Goal: Task Accomplishment & Management: Complete application form

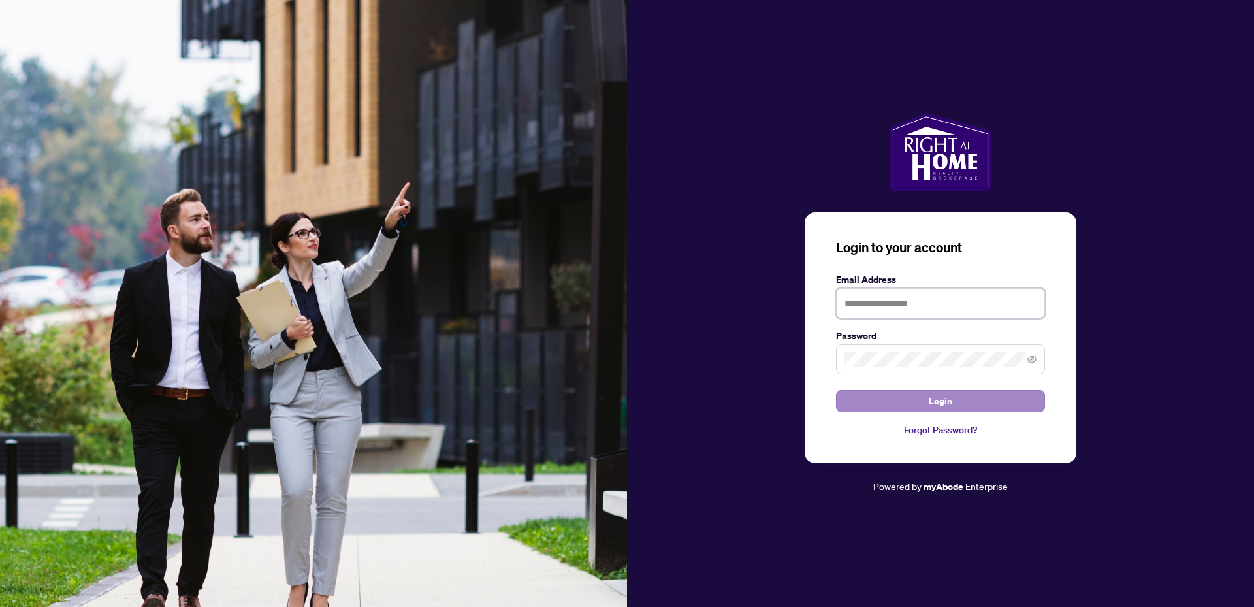
type input "**********"
click at [959, 394] on button "Login" at bounding box center [940, 401] width 209 height 22
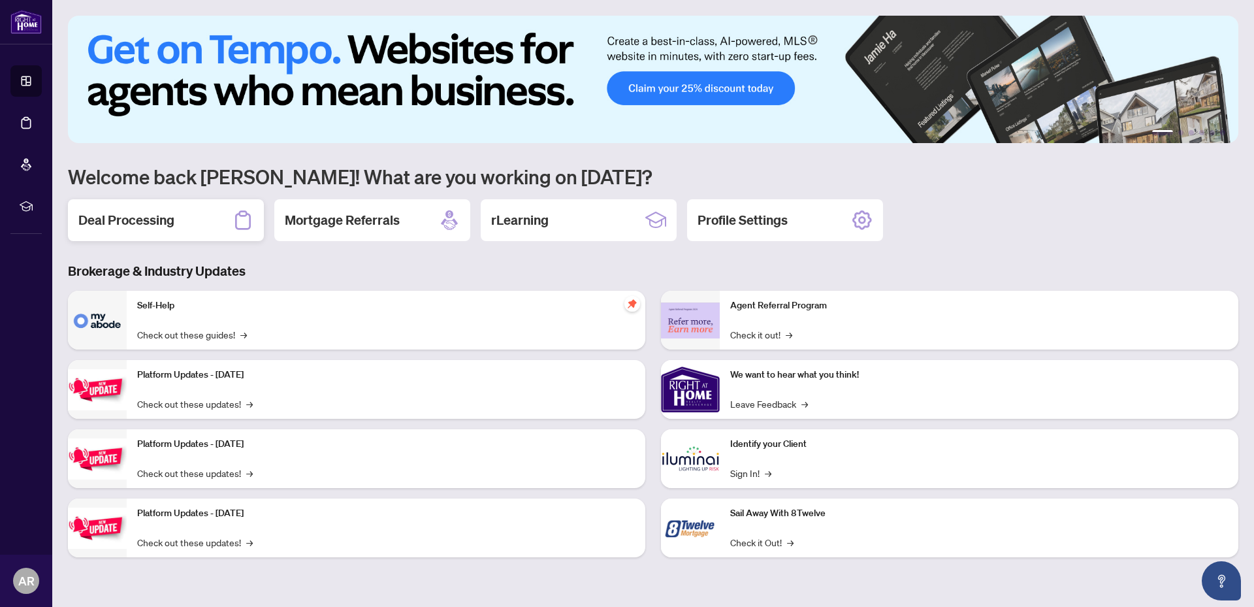
click at [116, 215] on h2 "Deal Processing" at bounding box center [126, 220] width 96 height 18
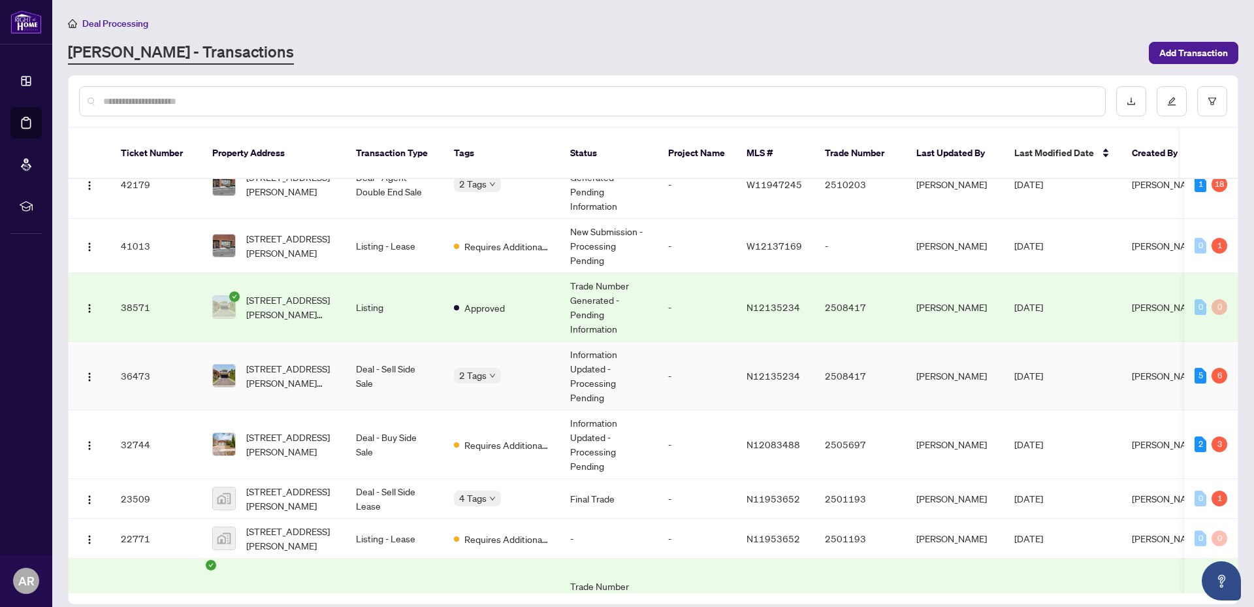
scroll to position [87, 0]
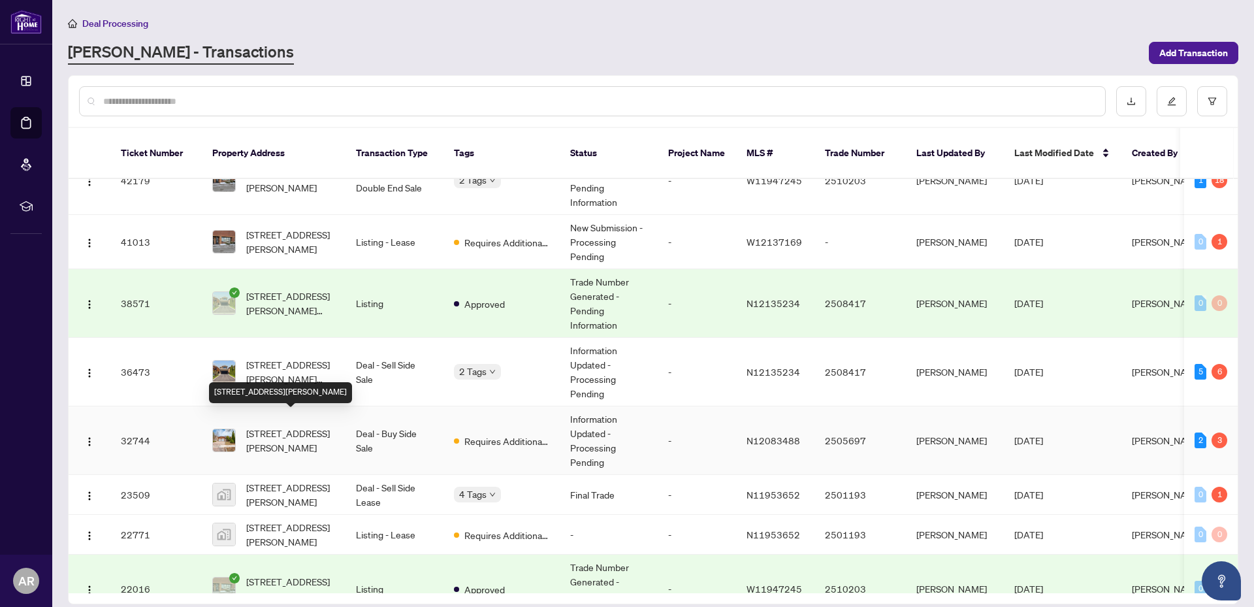
click at [282, 426] on span "[STREET_ADDRESS][PERSON_NAME]" at bounding box center [290, 440] width 89 height 29
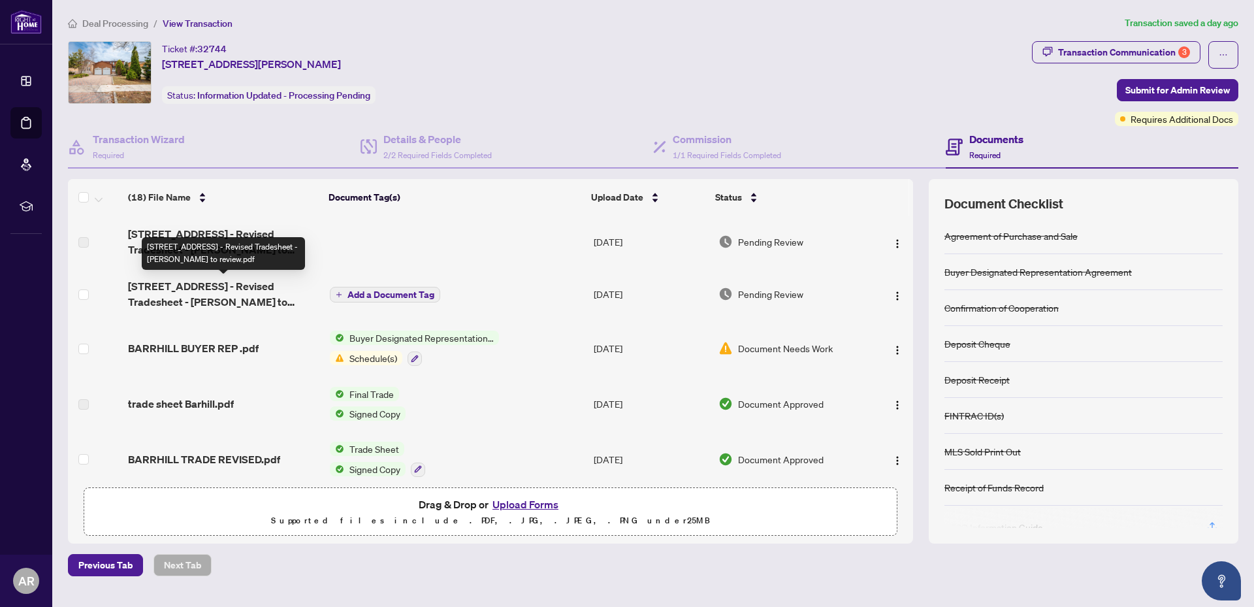
click at [214, 286] on span "[STREET_ADDRESS] - Revised Tradesheet - [PERSON_NAME] to review.pdf" at bounding box center [223, 293] width 191 height 31
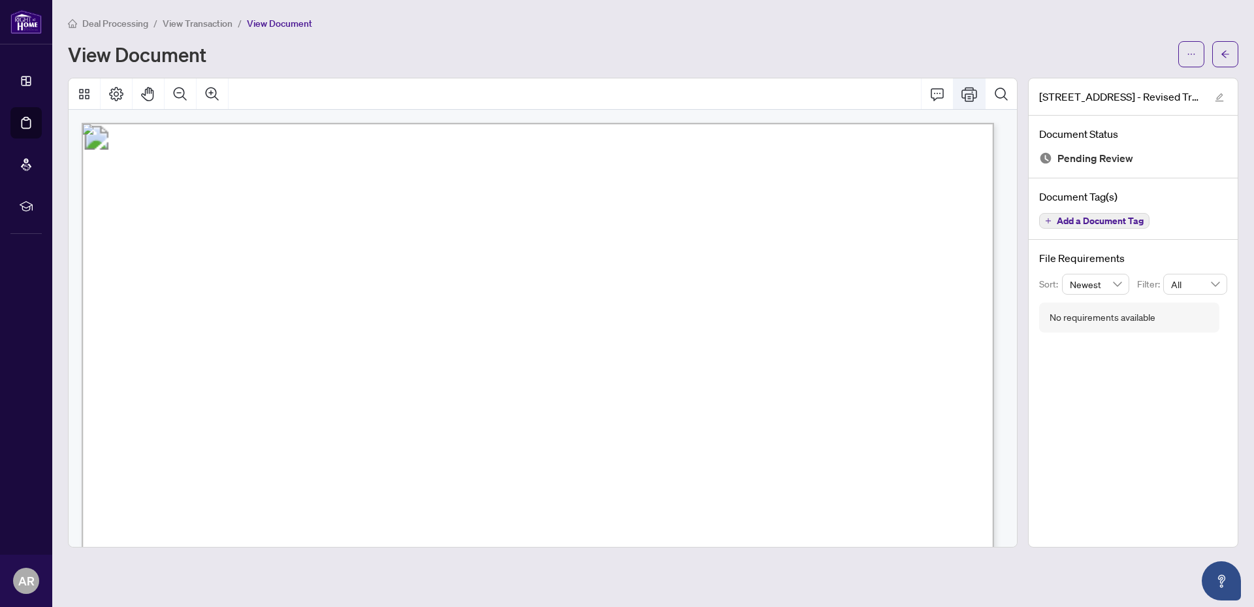
click at [966, 93] on icon "Print" at bounding box center [969, 94] width 16 height 14
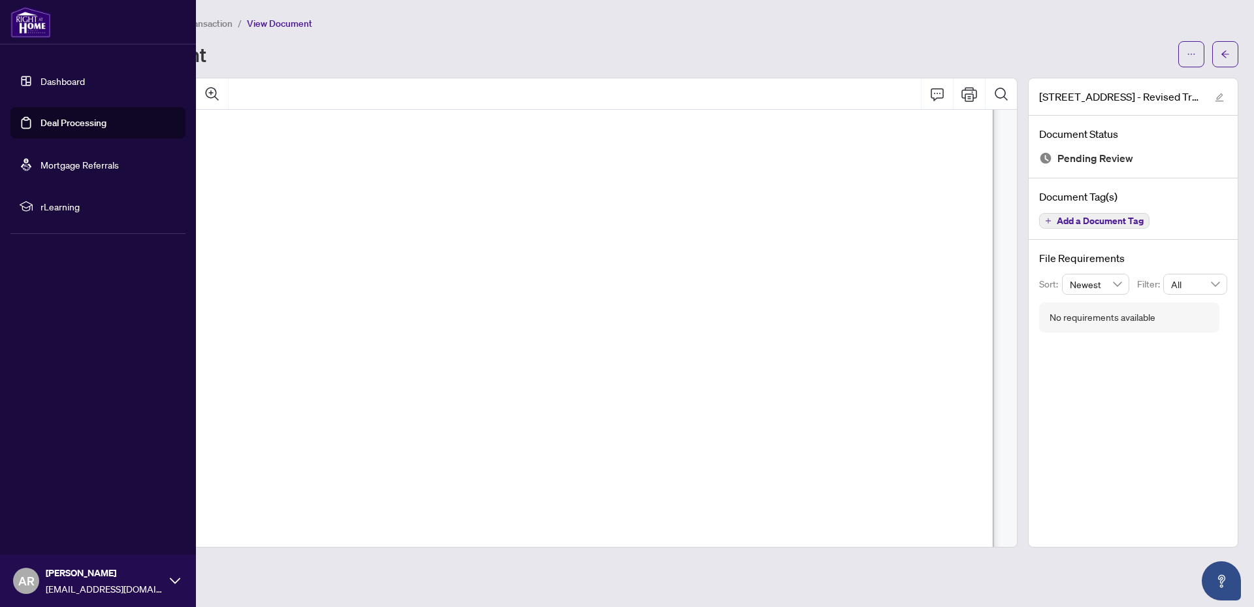
click at [54, 79] on link "Dashboard" at bounding box center [62, 81] width 44 height 12
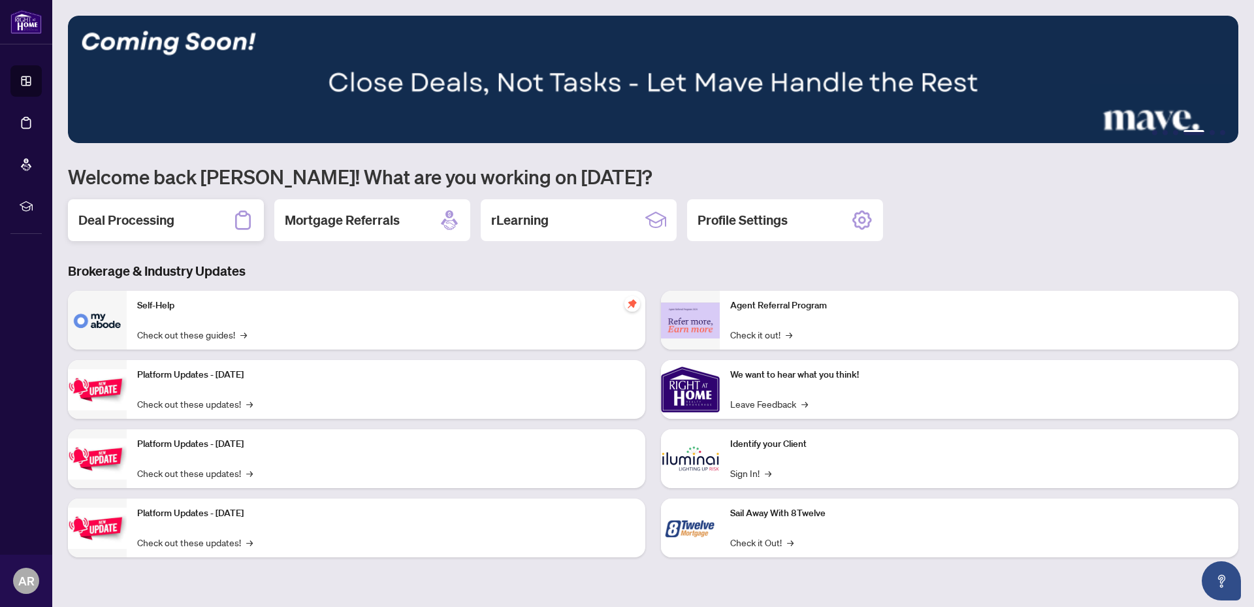
click at [118, 221] on h2 "Deal Processing" at bounding box center [126, 220] width 96 height 18
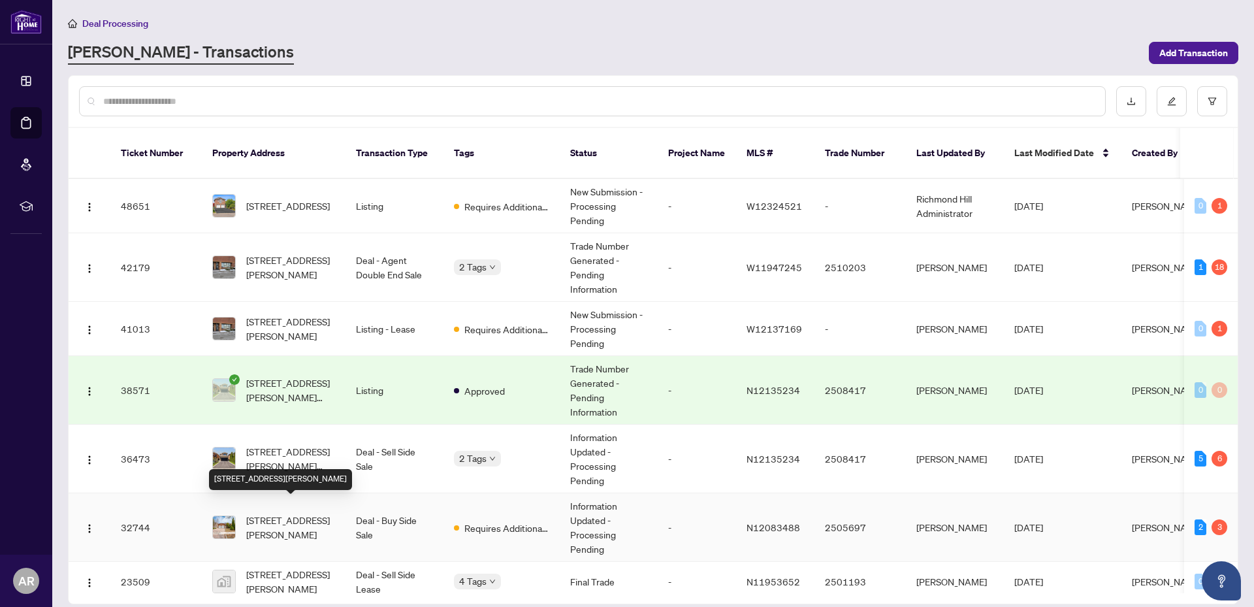
click at [289, 513] on span "[STREET_ADDRESS][PERSON_NAME]" at bounding box center [290, 527] width 89 height 29
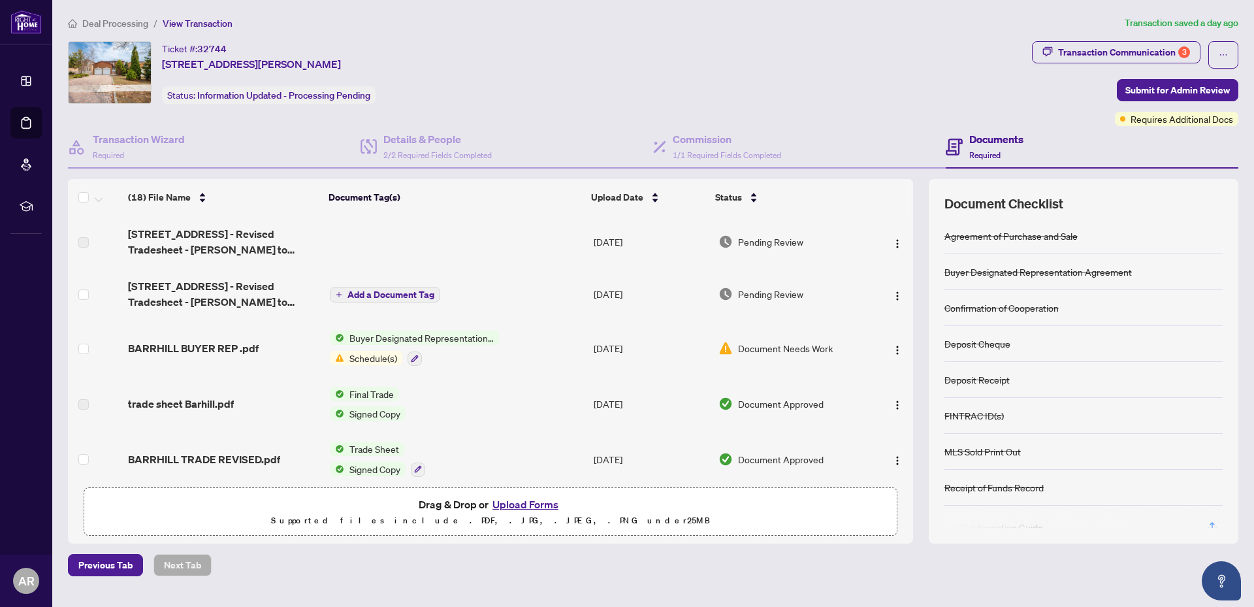
click at [541, 503] on button "Upload Forms" at bounding box center [525, 504] width 74 height 17
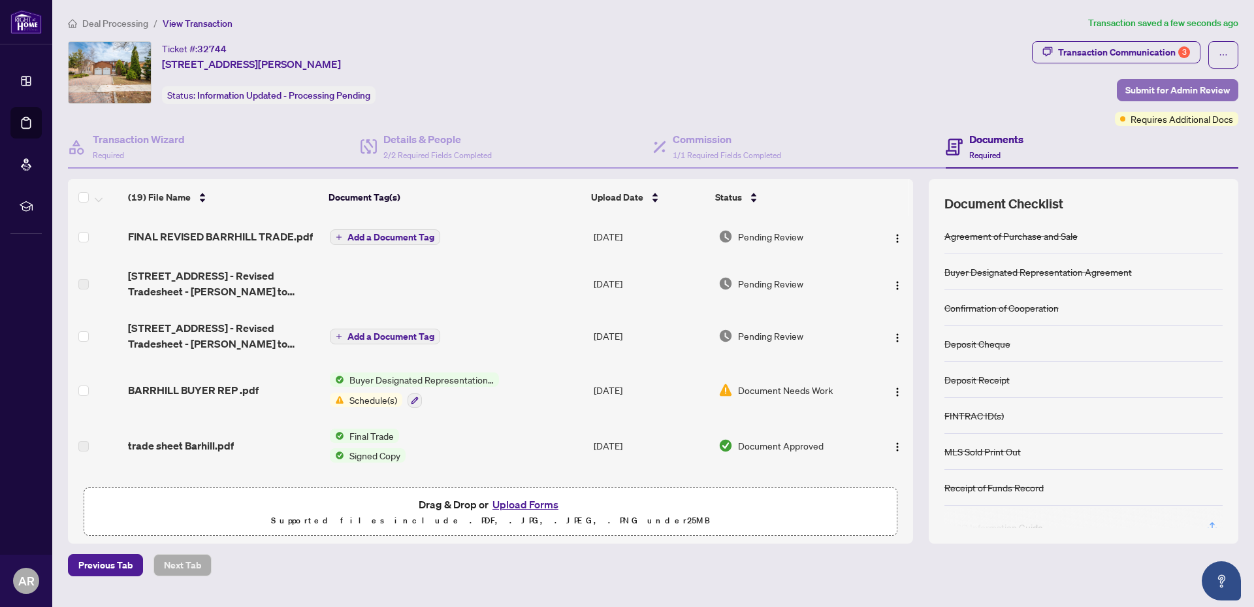
click at [1143, 89] on span "Submit for Admin Review" at bounding box center [1177, 90] width 104 height 21
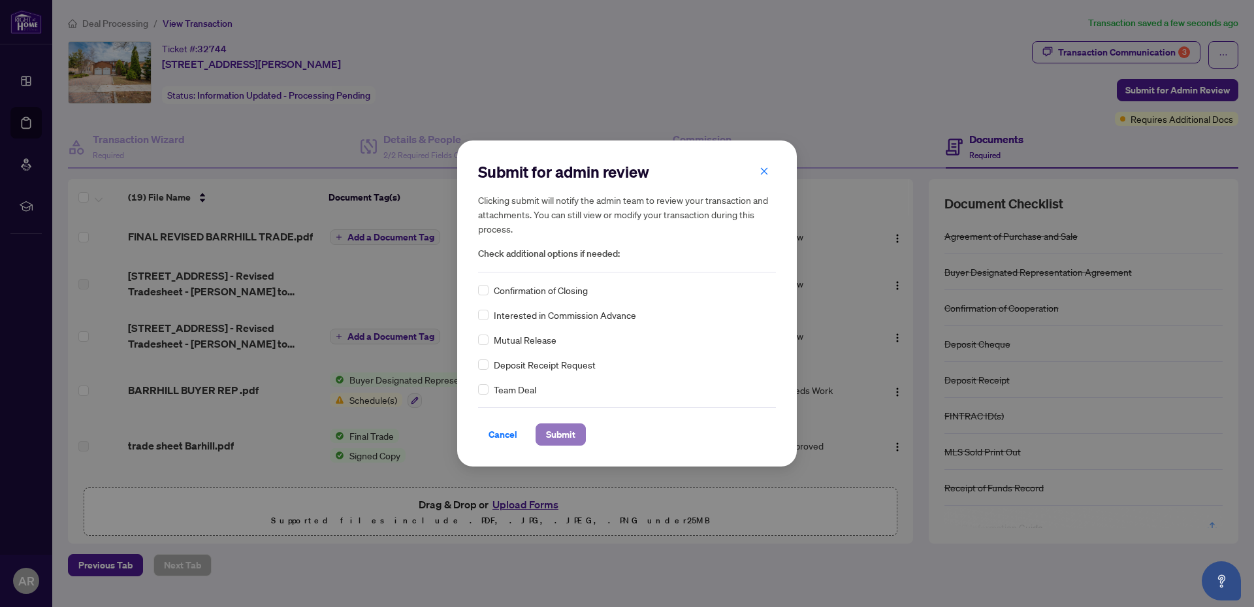
click at [571, 438] on span "Submit" at bounding box center [560, 434] width 29 height 21
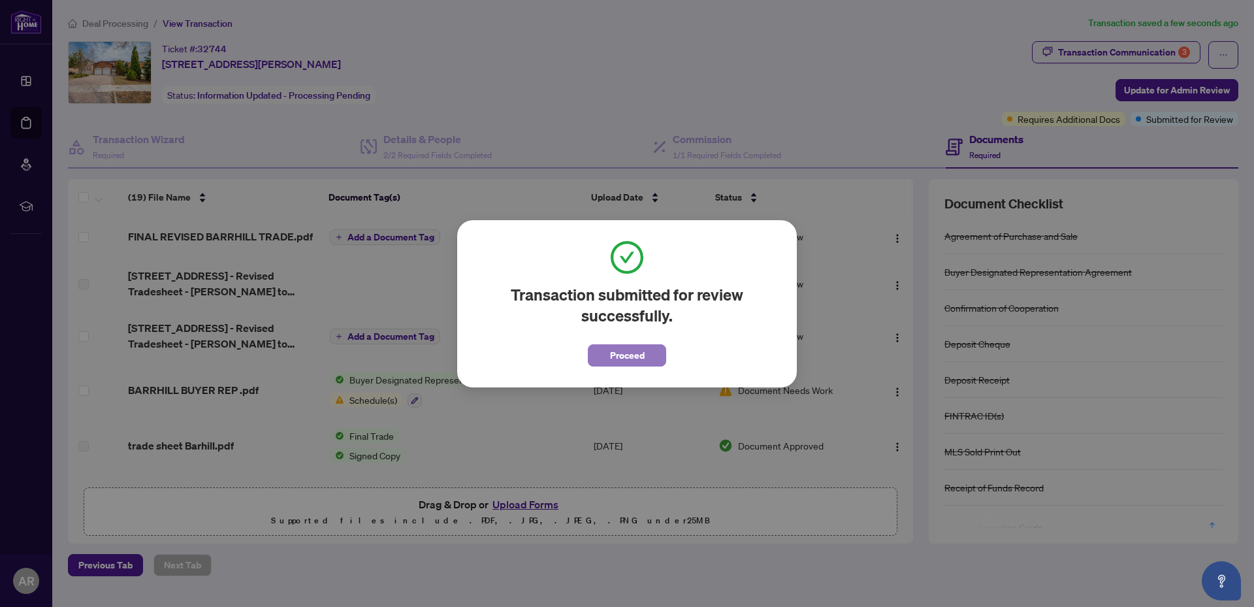
click at [644, 353] on span "Proceed" at bounding box center [627, 355] width 35 height 21
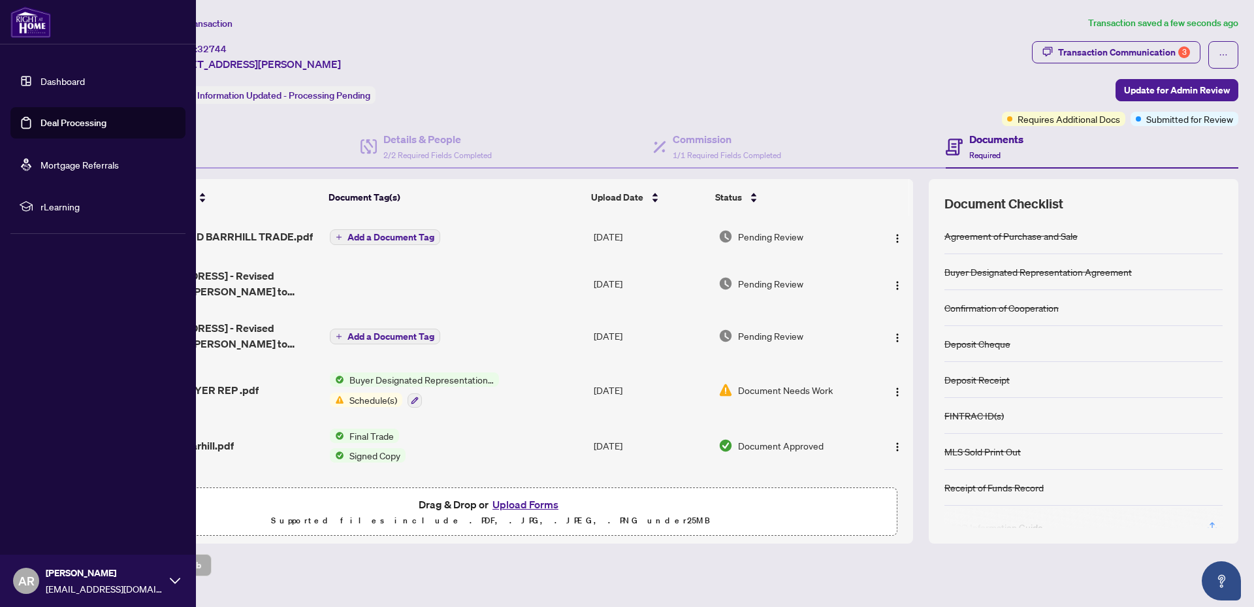
click at [35, 576] on span "AR" at bounding box center [26, 580] width 26 height 26
click at [61, 505] on span "Logout" at bounding box center [52, 502] width 29 height 21
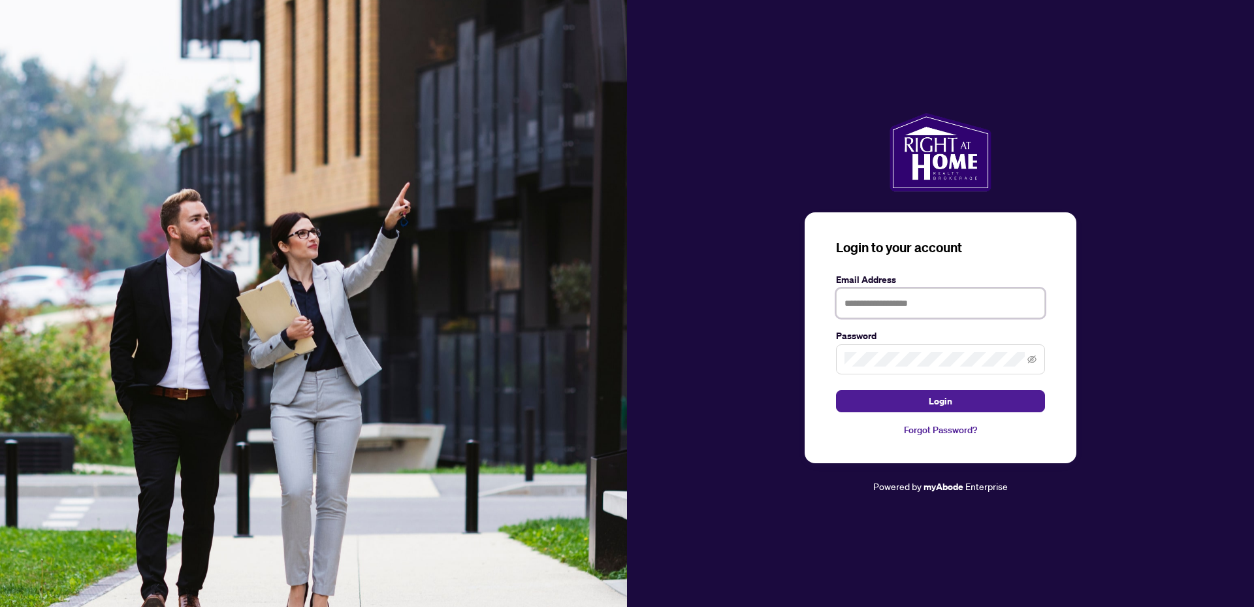
type input "**********"
